Goal: Task Accomplishment & Management: Manage account settings

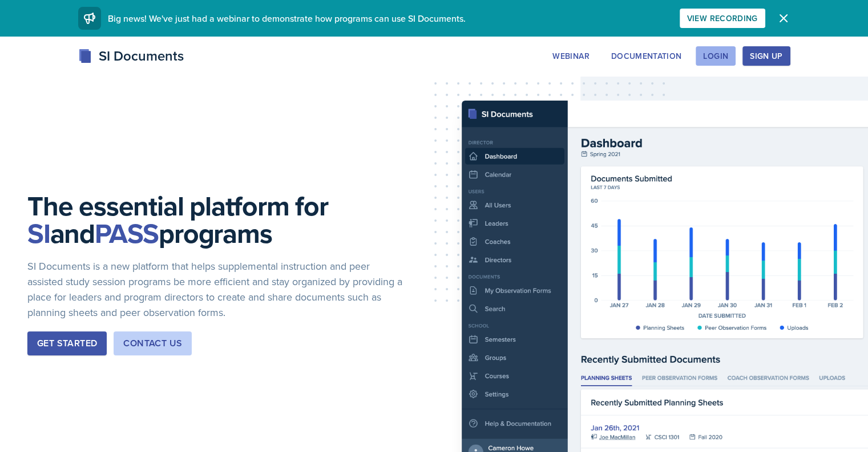
click at [728, 56] on div "Login" at bounding box center [715, 55] width 25 height 9
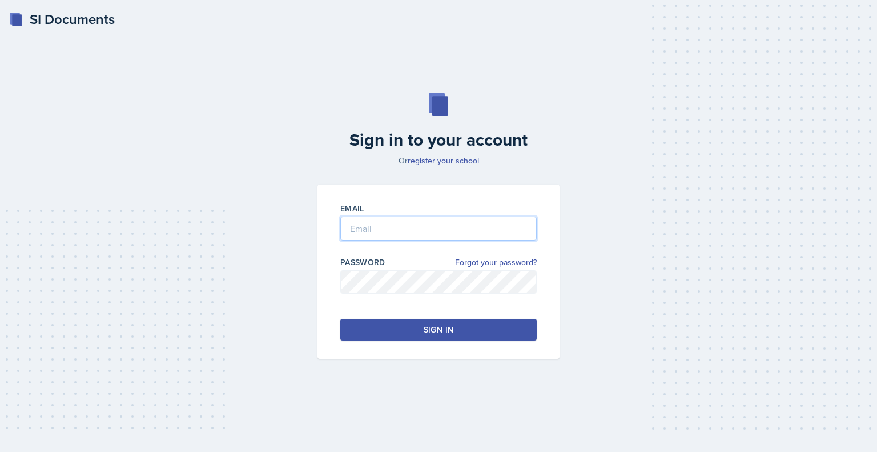
click at [361, 225] on input "email" at bounding box center [438, 228] width 196 height 24
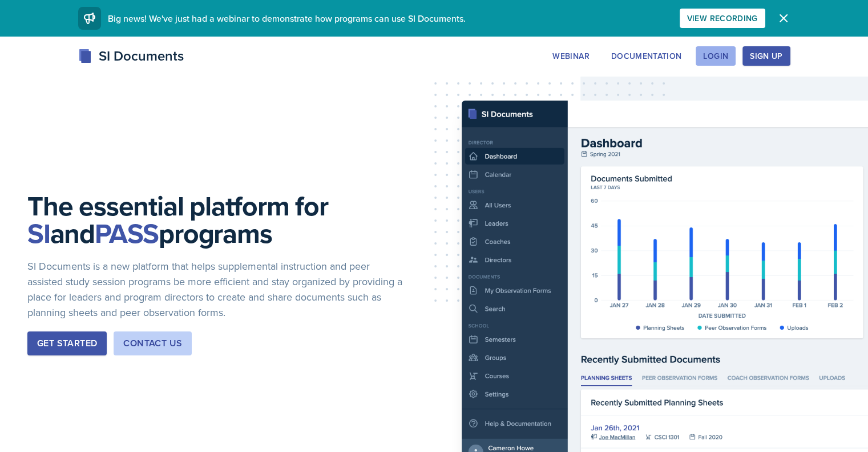
click at [728, 55] on div "Login" at bounding box center [715, 55] width 25 height 9
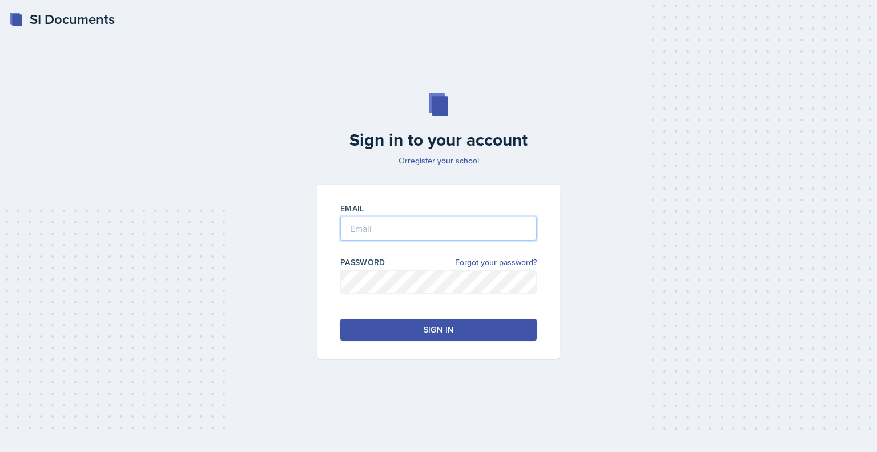
click at [363, 229] on input "email" at bounding box center [438, 228] width 196 height 24
type input "kjirinec"
click at [437, 335] on div "Sign in" at bounding box center [439, 329] width 30 height 11
